Goal: Information Seeking & Learning: Check status

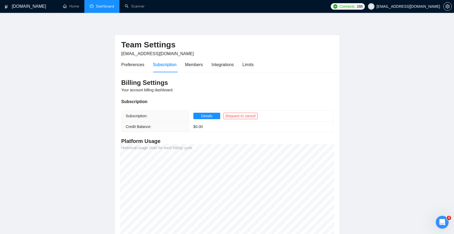
click at [102, 9] on link "Dashboard" at bounding box center [102, 6] width 24 height 5
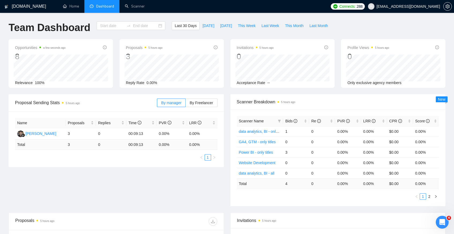
type input "[DATE]"
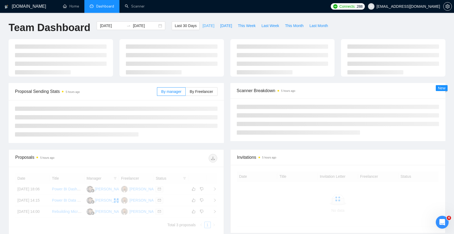
click at [211, 26] on button "[DATE]" at bounding box center [209, 25] width 18 height 9
type input "[DATE]"
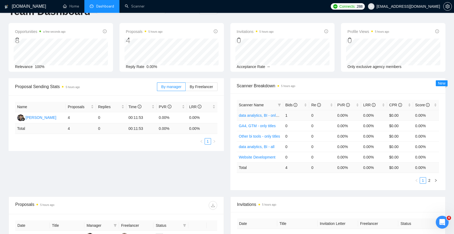
scroll to position [26, 0]
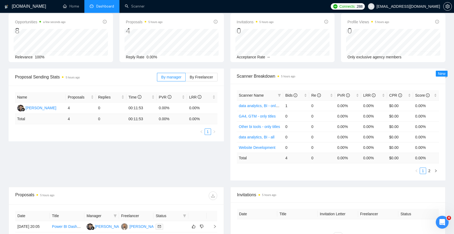
click at [429, 170] on link "2" at bounding box center [430, 171] width 6 height 6
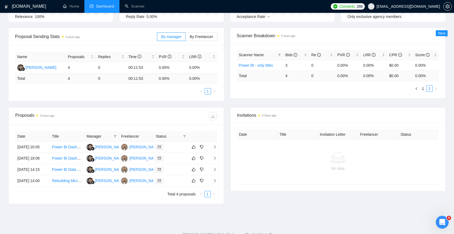
scroll to position [67, 0]
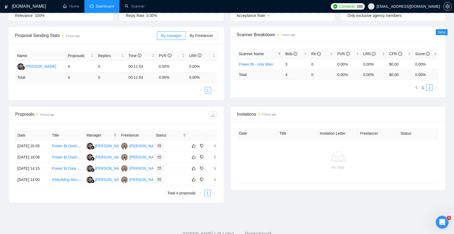
click at [13, 151] on div "Date Title Manager Freelancer Status [DATE] 20:05 Power BI Dashboard Report Dev…" at bounding box center [116, 163] width 215 height 79
click at [16, 150] on td "[DATE] 20:05" at bounding box center [32, 146] width 35 height 11
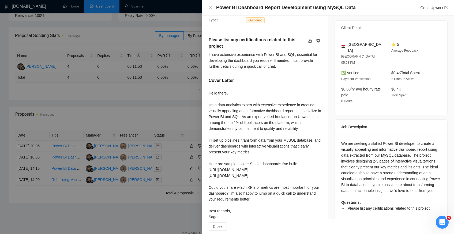
scroll to position [52, 0]
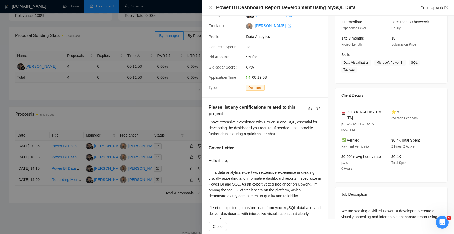
click at [25, 147] on div at bounding box center [227, 117] width 454 height 234
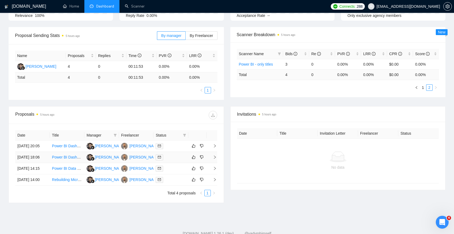
click at [28, 162] on td "[DATE] 18:06" at bounding box center [32, 157] width 35 height 11
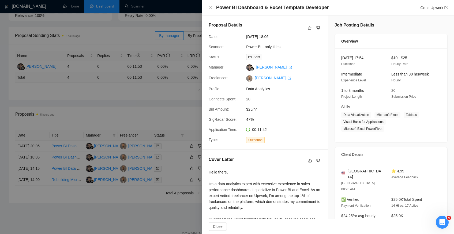
scroll to position [88, 0]
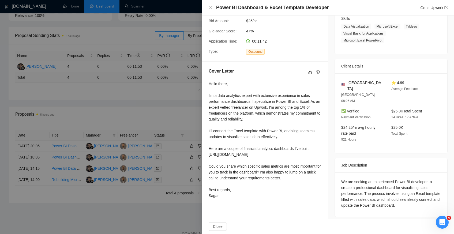
click at [113, 108] on div at bounding box center [227, 117] width 454 height 234
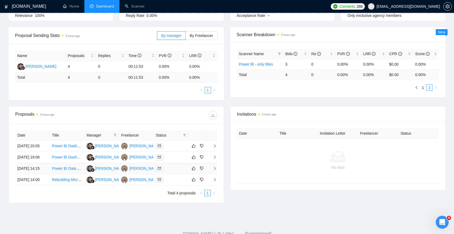
click at [31, 174] on td "[DATE] 14:15" at bounding box center [32, 168] width 35 height 11
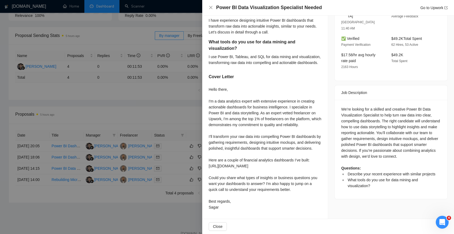
scroll to position [183, 0]
